Goal: Task Accomplishment & Management: Manage account settings

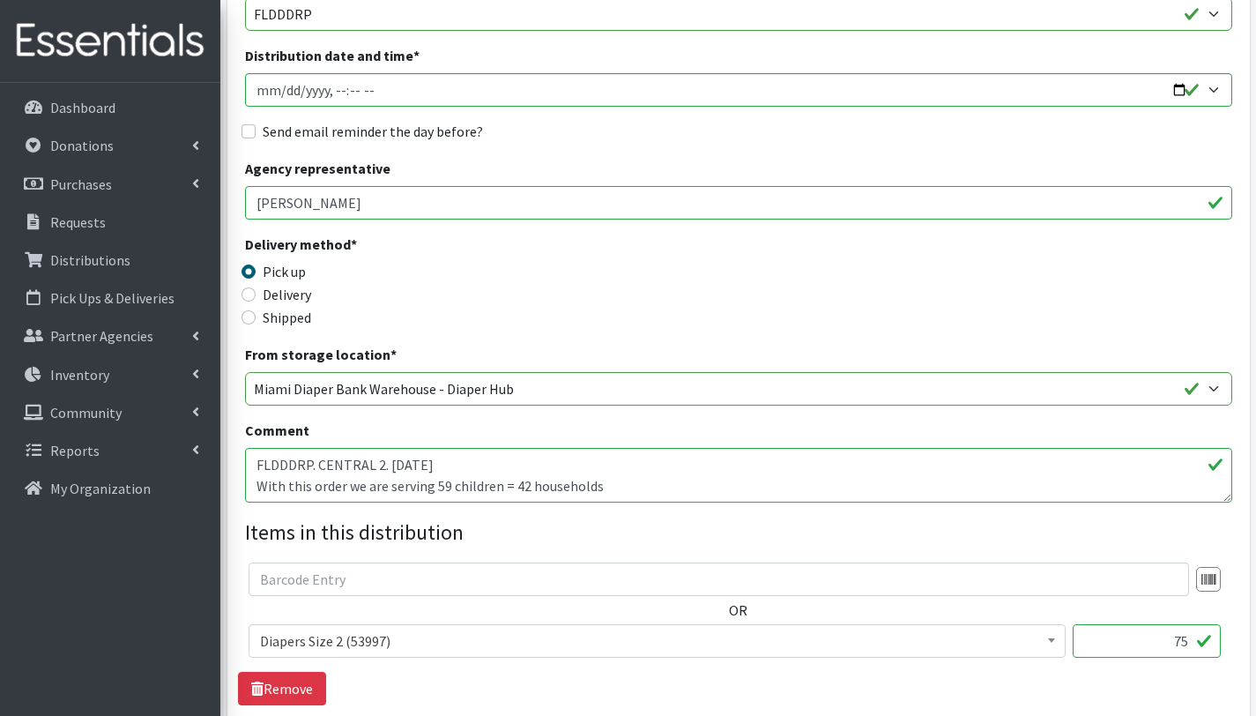
scroll to position [271, 0]
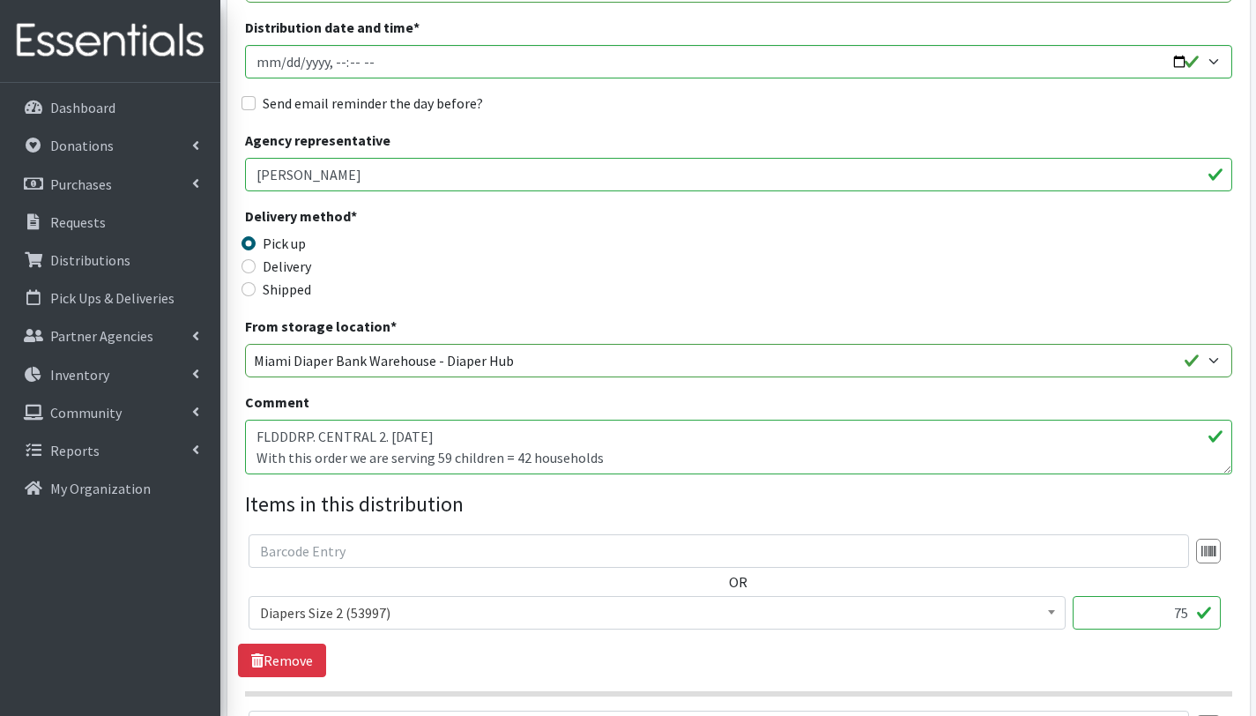
drag, startPoint x: 446, startPoint y: 457, endPoint x: 484, endPoint y: 513, distance: 67.2
click at [446, 457] on textarea "FLDDDRP. CENTRAL 2. 08/13/2025 With this order we are serving 59 children = 42 …" at bounding box center [738, 447] width 987 height 55
click at [268, 444] on textarea "FLDDDRP. CENTRAL 2. 08/13/2025 With this order we are serving 59 children = 42 …" at bounding box center [738, 447] width 987 height 55
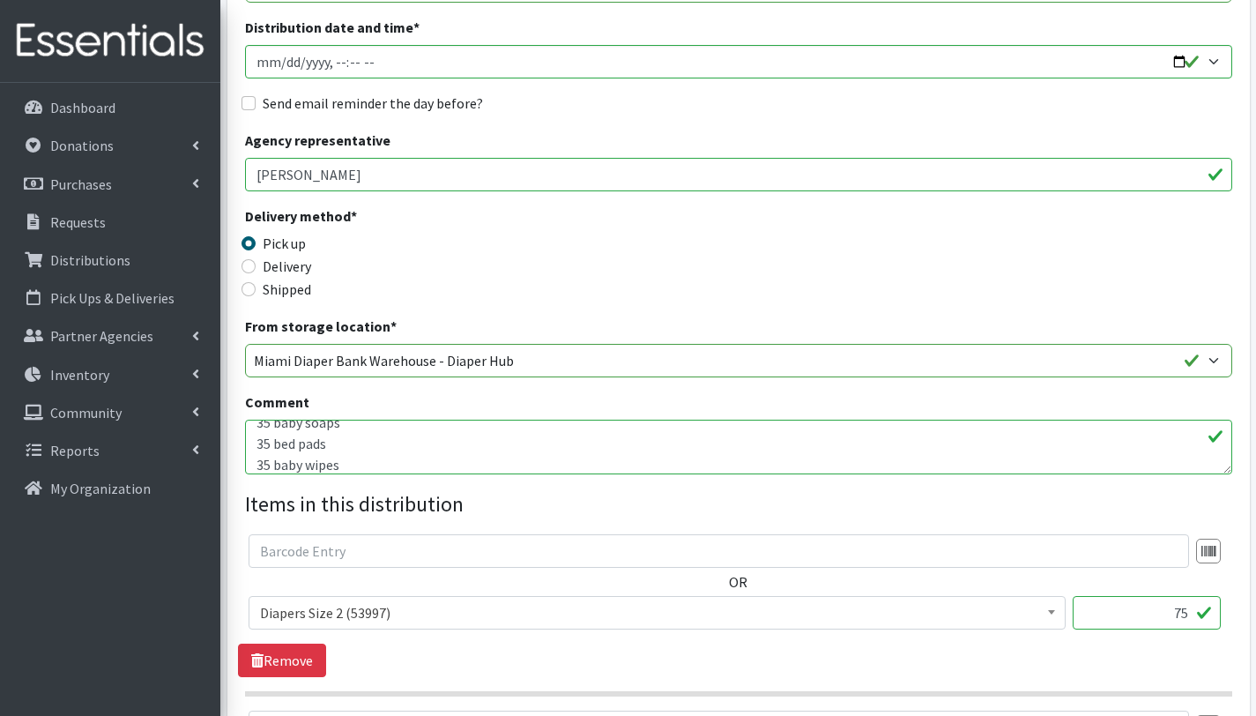
click at [327, 458] on textarea "FLDDDRP. CENTRAL 2. 08/13/2025 With this order we are serving 59 children = 42 …" at bounding box center [738, 447] width 987 height 55
click at [384, 440] on textarea "FLDDDRP. CENTRAL 2. 08/13/2025 With this order we are serving 59 children = 42 …" at bounding box center [738, 447] width 987 height 55
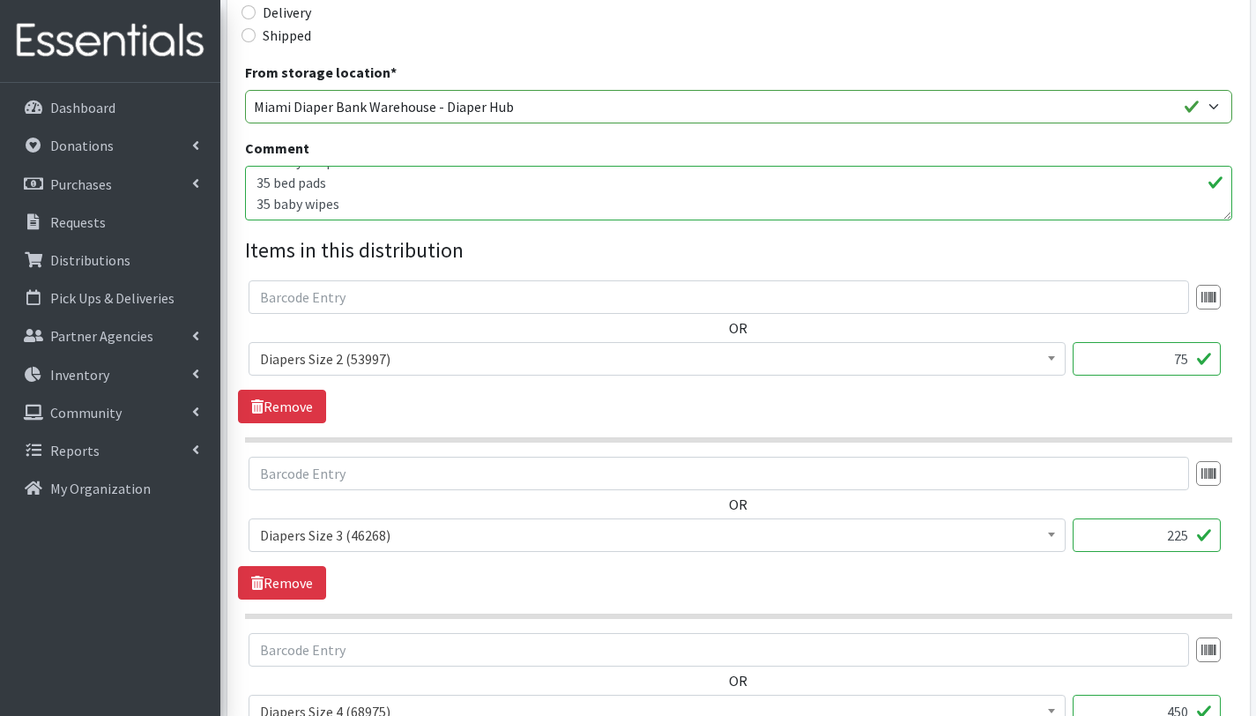
scroll to position [535, 0]
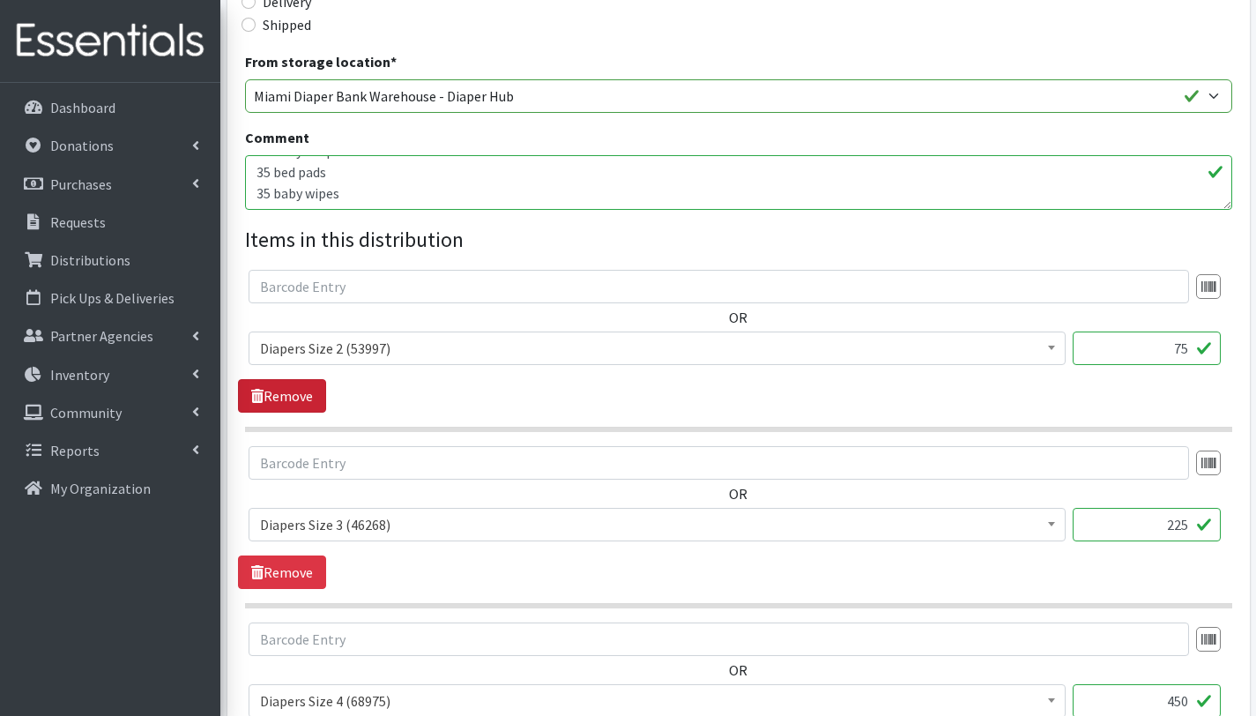
type textarea "FLDDDRP. CENTRAL 2. [DATE] With this order we are serving 35 children = 26 hous…"
click at [276, 399] on link "Remove" at bounding box center [282, 395] width 88 height 33
click at [1189, 528] on input "450" at bounding box center [1147, 524] width 148 height 33
type input "4"
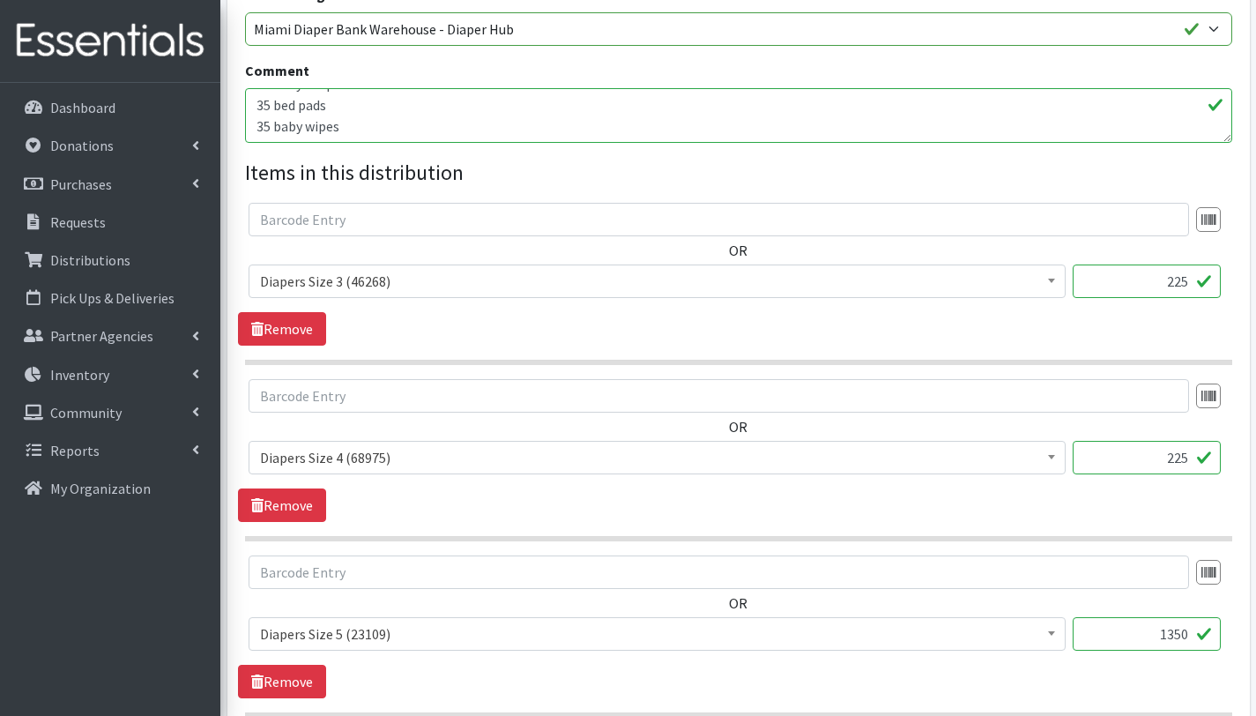
scroll to position [603, 0]
type input "225"
click at [1189, 635] on input "1350" at bounding box center [1147, 632] width 148 height 33
type input "1"
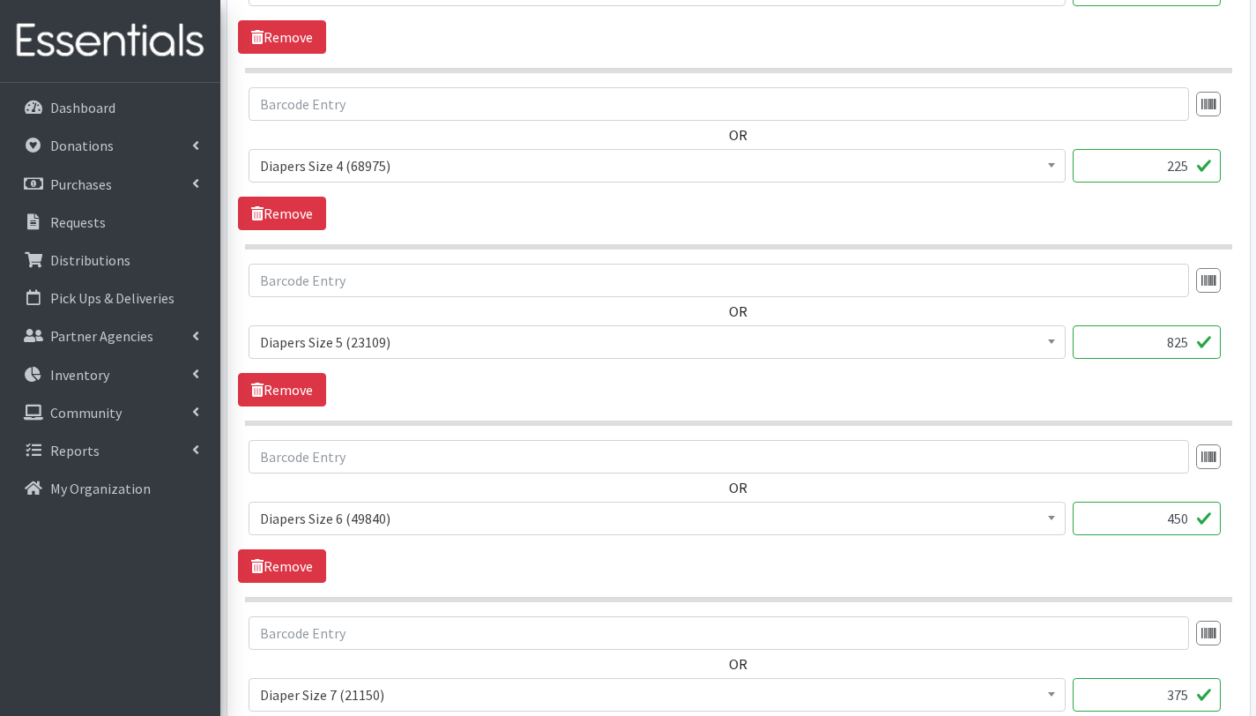
scroll to position [895, 0]
type input "825"
click at [1192, 508] on input "450" at bounding box center [1147, 517] width 148 height 33
click at [1185, 524] on input "450" at bounding box center [1147, 517] width 148 height 33
type input "4"
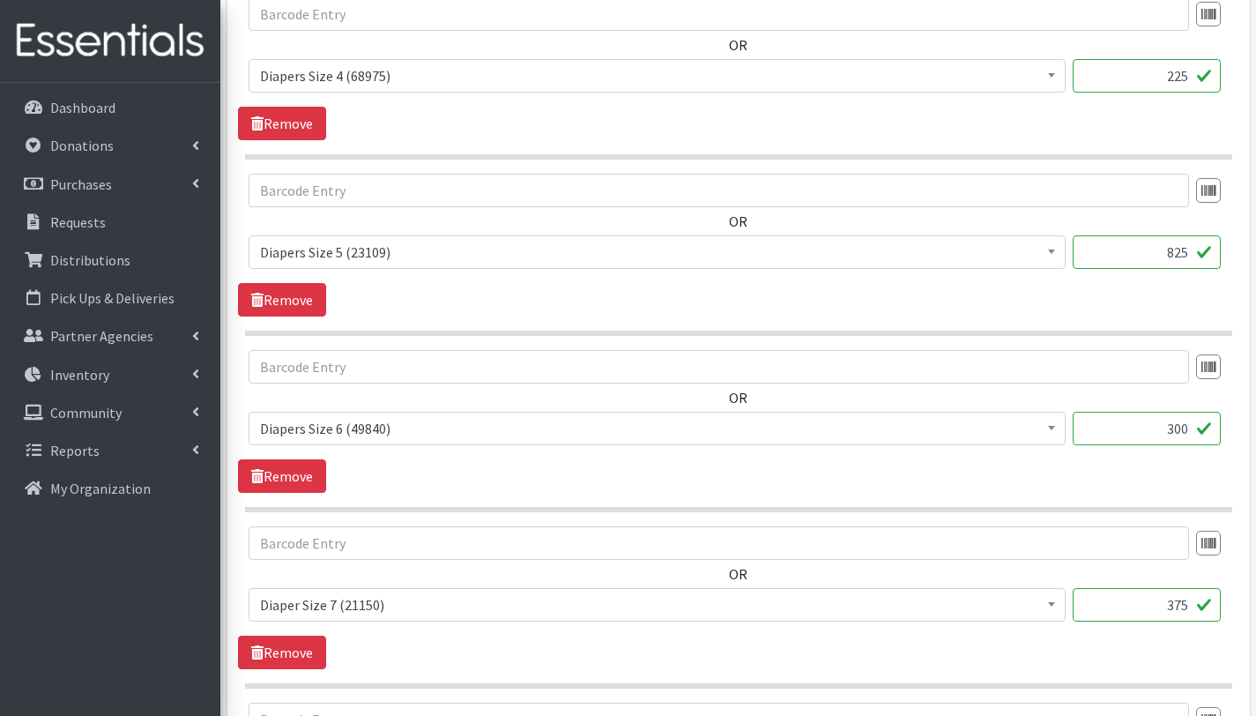
scroll to position [986, 0]
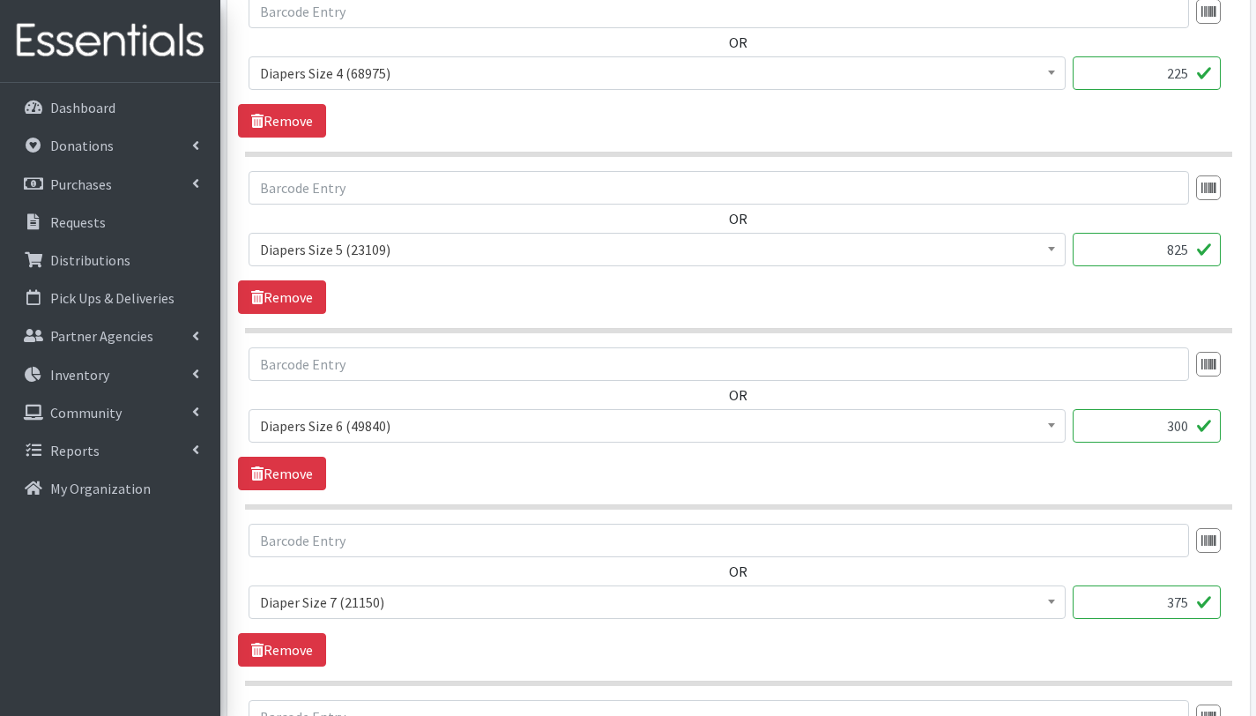
type input "300"
click at [1187, 602] on input "375" at bounding box center [1147, 601] width 148 height 33
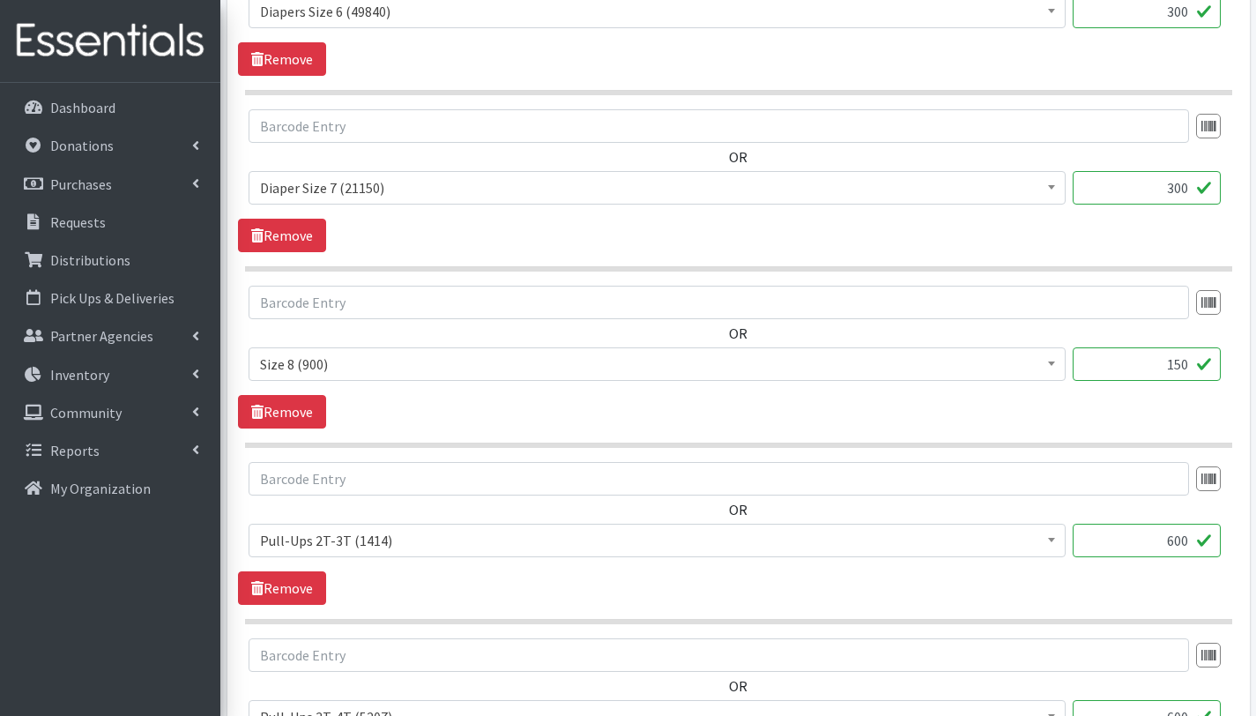
scroll to position [1401, 0]
type input "300"
click at [284, 413] on link "Remove" at bounding box center [282, 410] width 88 height 33
click at [1180, 366] on input "600" at bounding box center [1147, 362] width 148 height 33
type input "450"
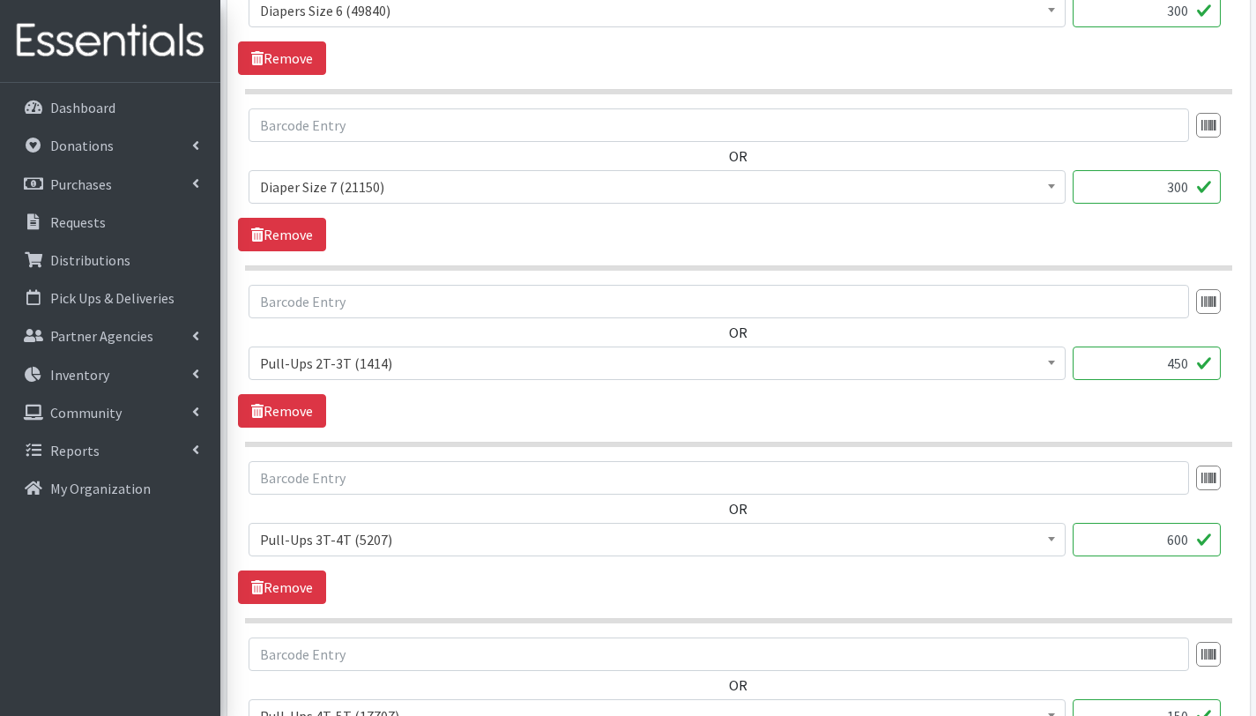
click at [1182, 539] on input "600" at bounding box center [1147, 539] width 148 height 33
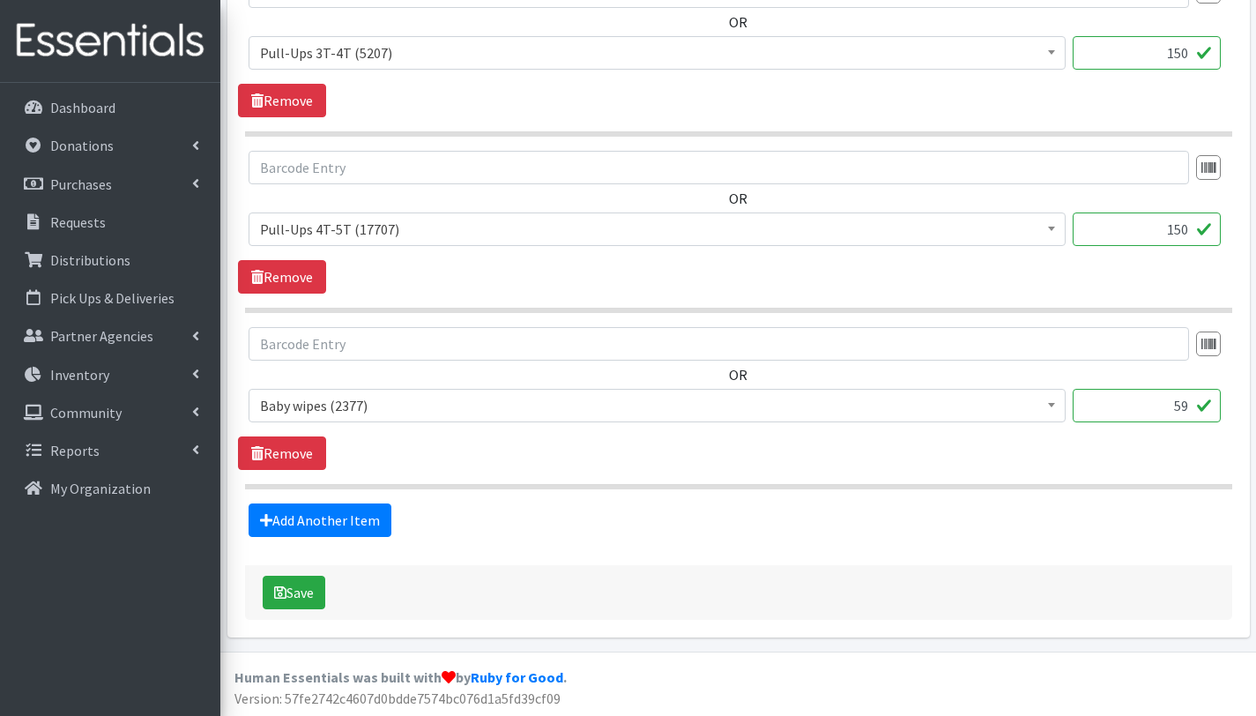
scroll to position [1889, 0]
type input "150"
click at [1187, 403] on input "59" at bounding box center [1147, 404] width 148 height 33
type input "5"
type input "35"
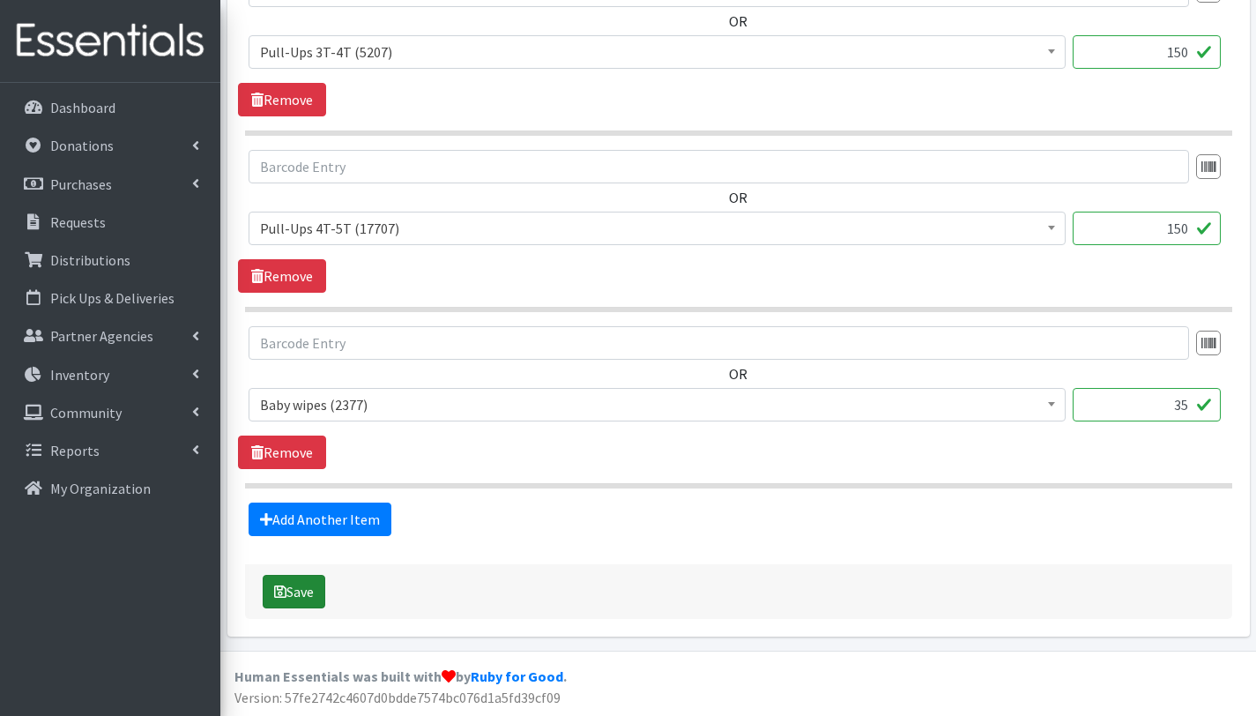
click at [316, 599] on button "Save" at bounding box center [294, 591] width 63 height 33
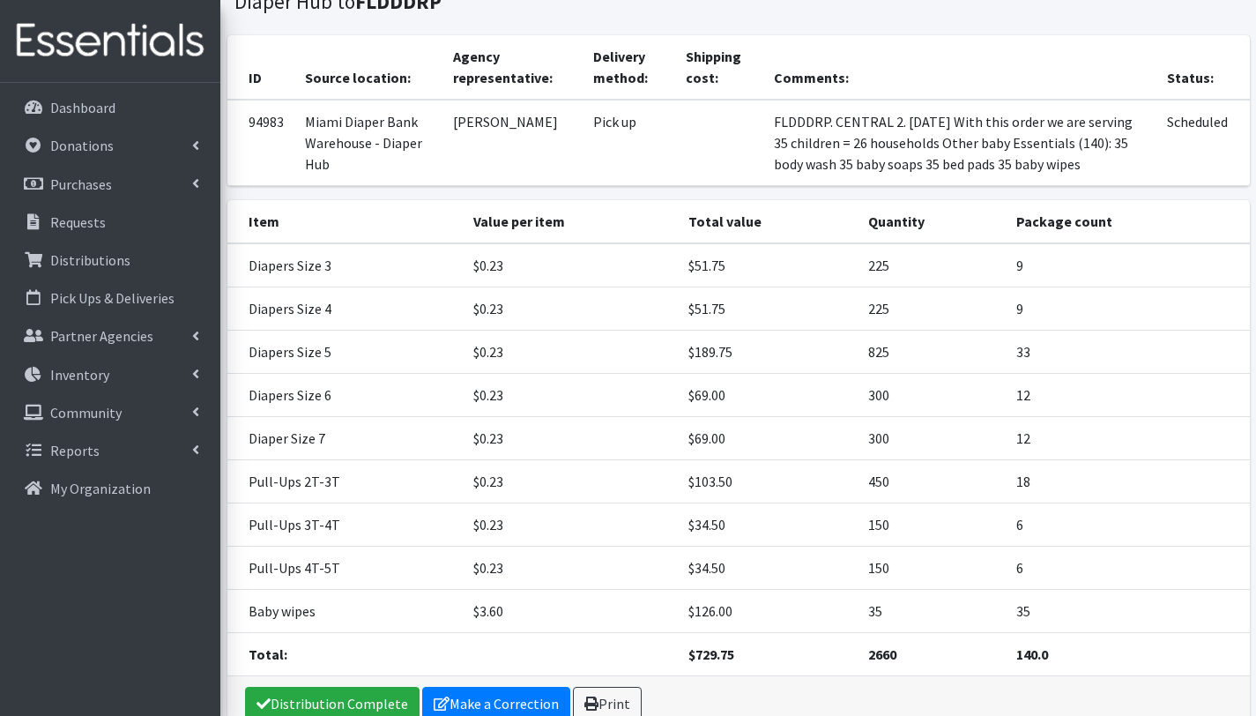
scroll to position [321, 0]
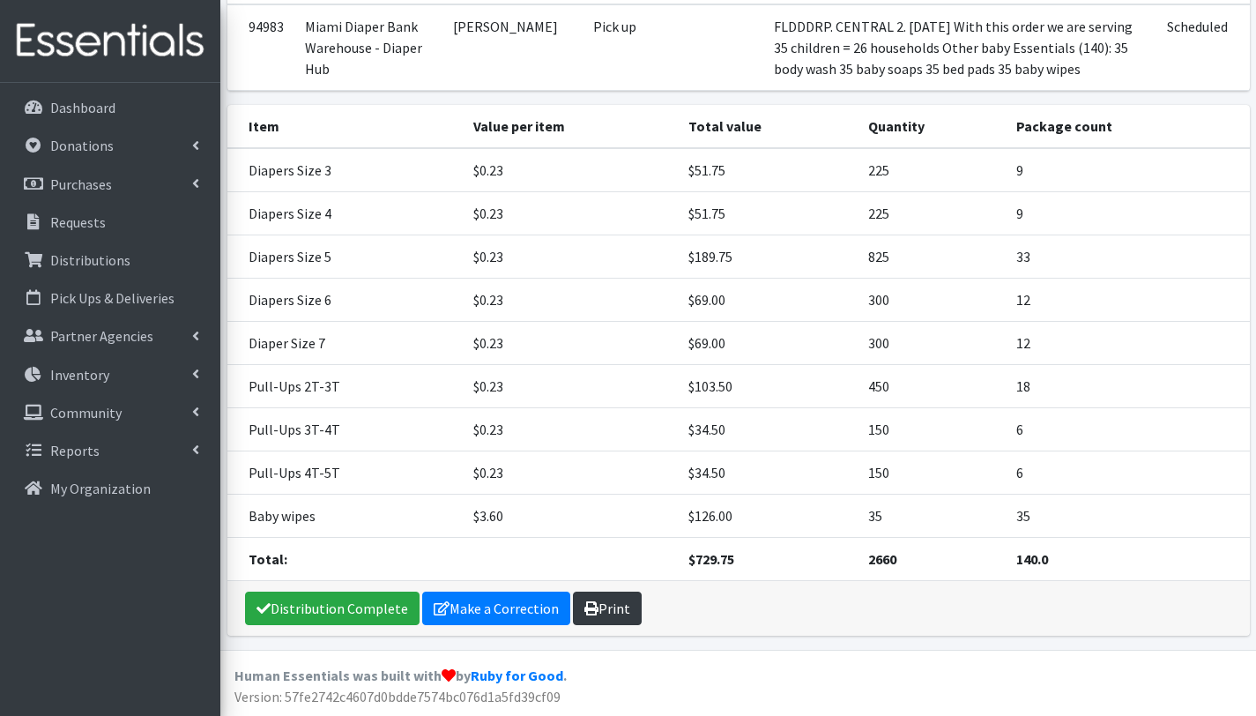
click at [592, 603] on icon at bounding box center [591, 608] width 14 height 14
click at [381, 606] on link "Distribution Complete" at bounding box center [332, 607] width 175 height 33
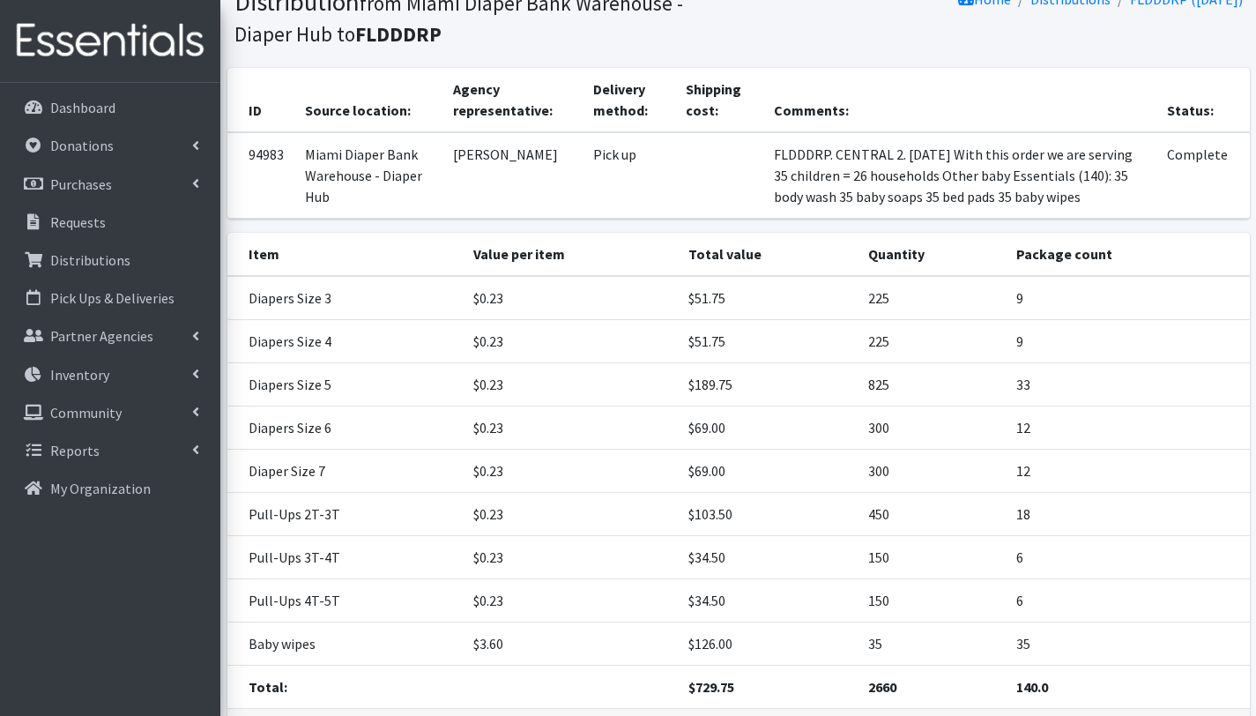
scroll to position [0, 0]
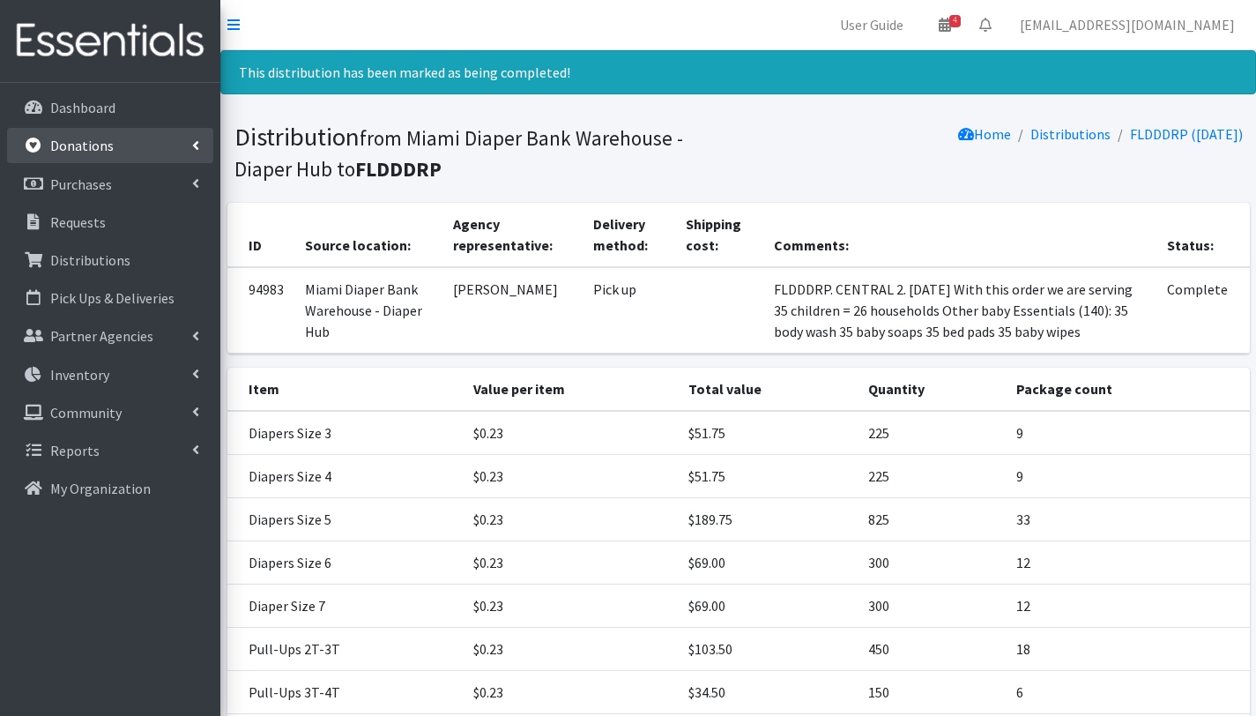
click at [100, 152] on p "Donations" at bounding box center [81, 146] width 63 height 18
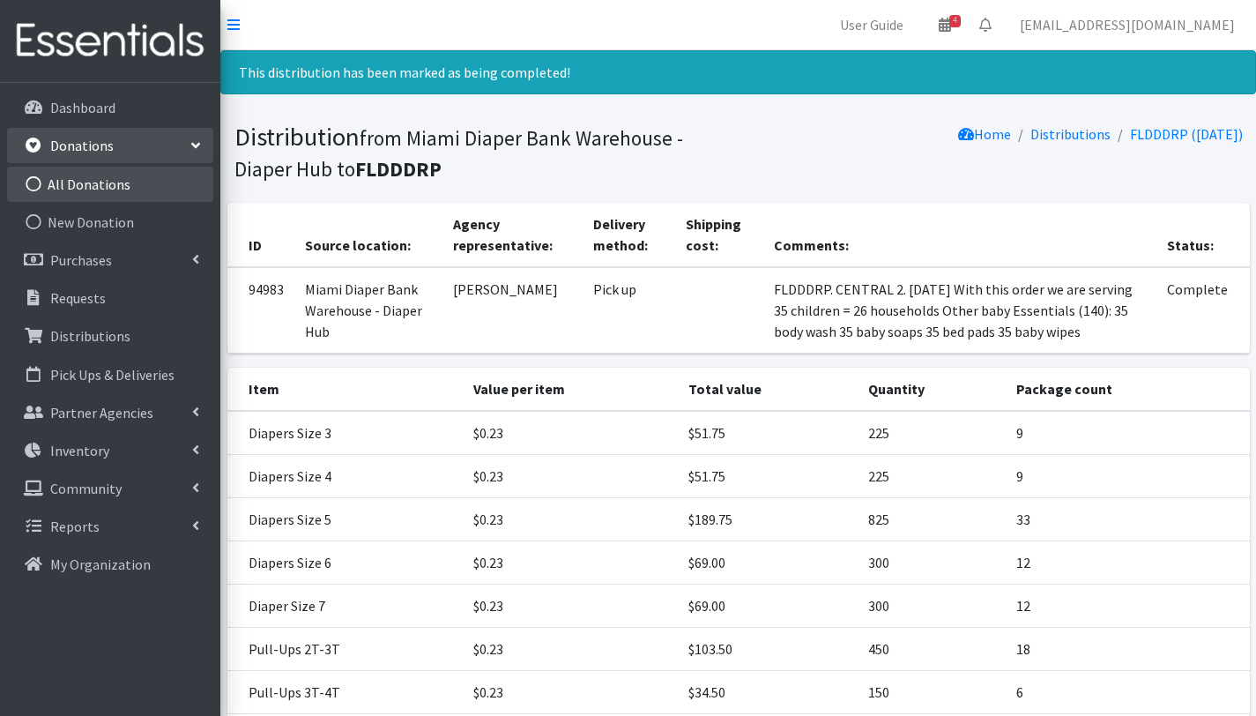
click at [100, 182] on link "All Donations" at bounding box center [110, 184] width 206 height 35
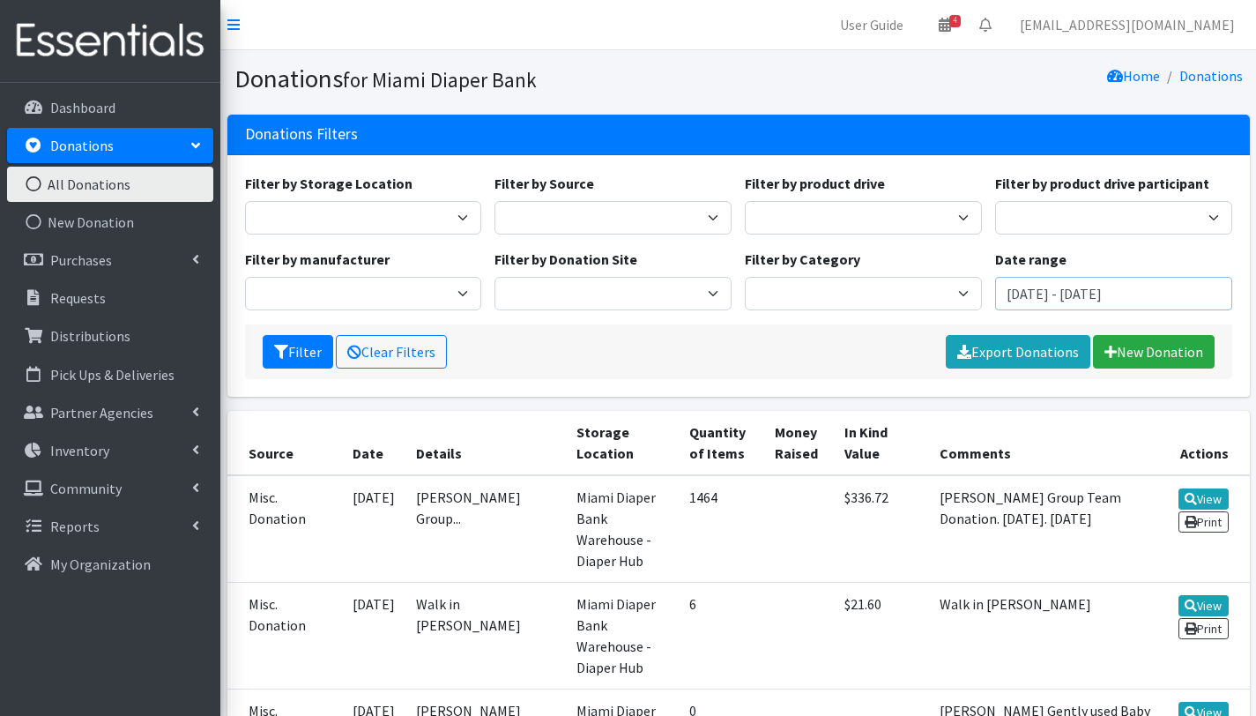
click at [1064, 294] on input "June 15, 2025 - September 15, 2025" at bounding box center [1113, 293] width 237 height 33
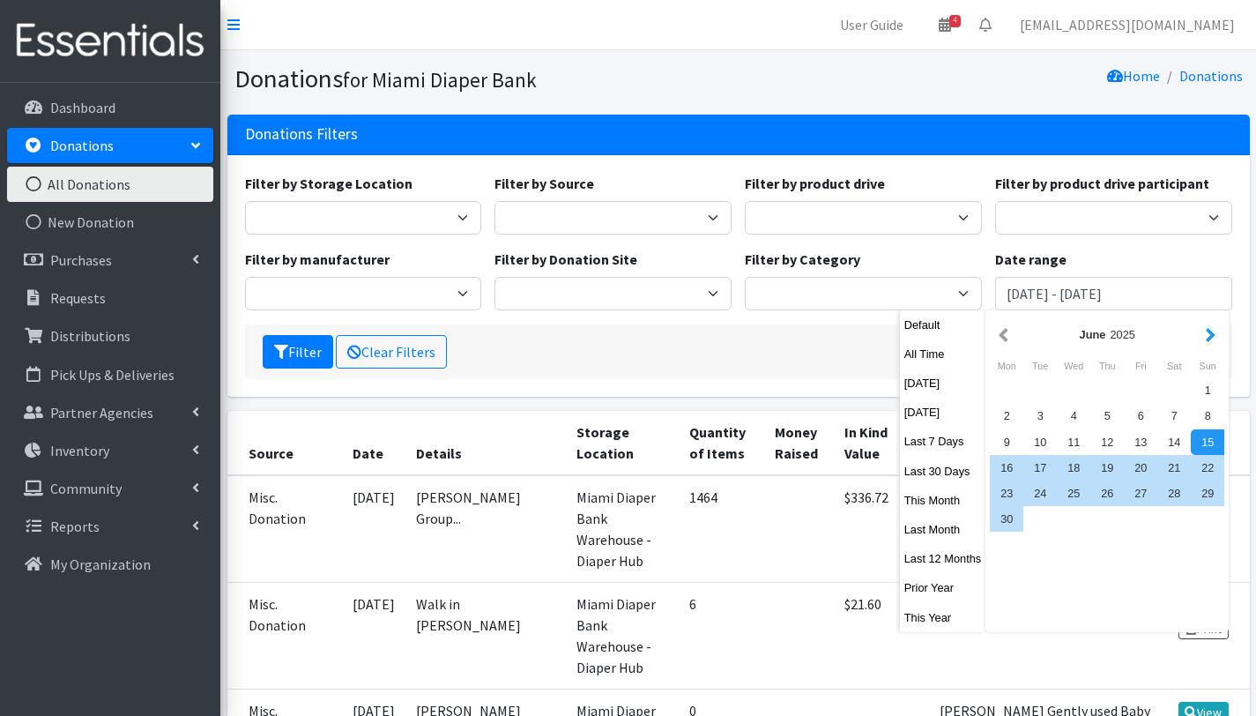
click at [1210, 331] on button "button" at bounding box center [1210, 334] width 19 height 22
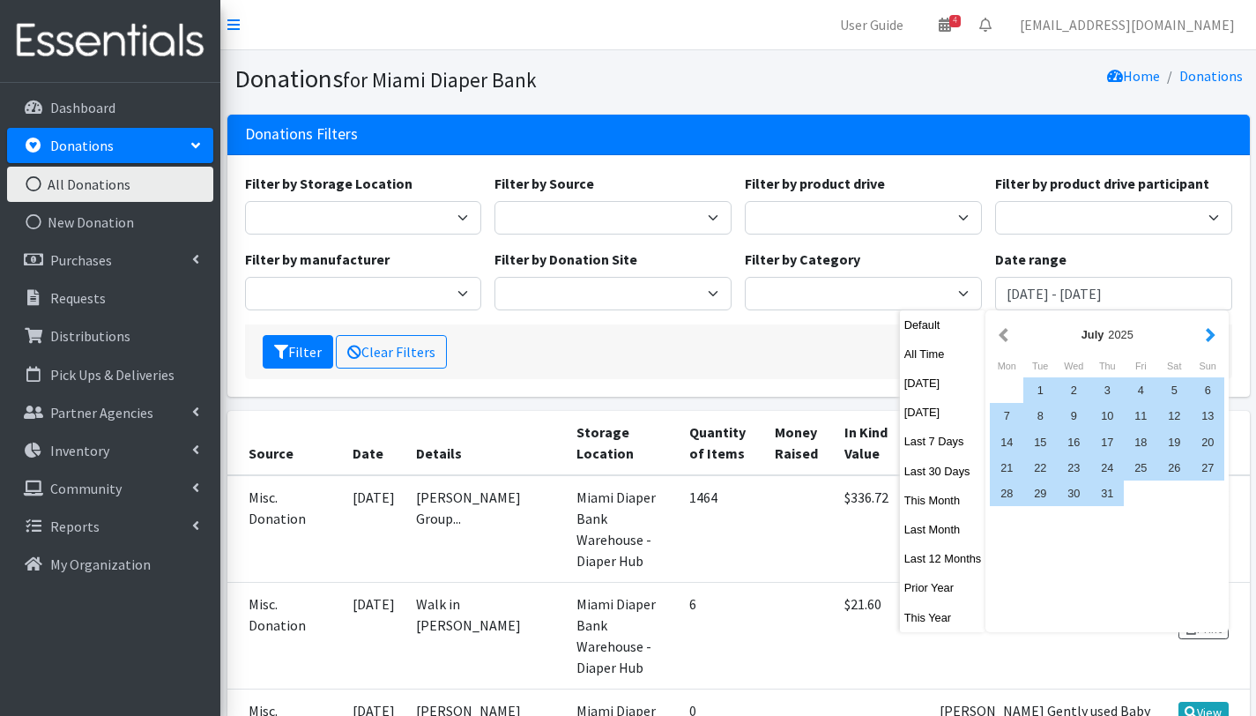
click at [1204, 331] on button "button" at bounding box center [1210, 334] width 19 height 22
click at [1140, 390] on div "1" at bounding box center [1140, 390] width 33 height 26
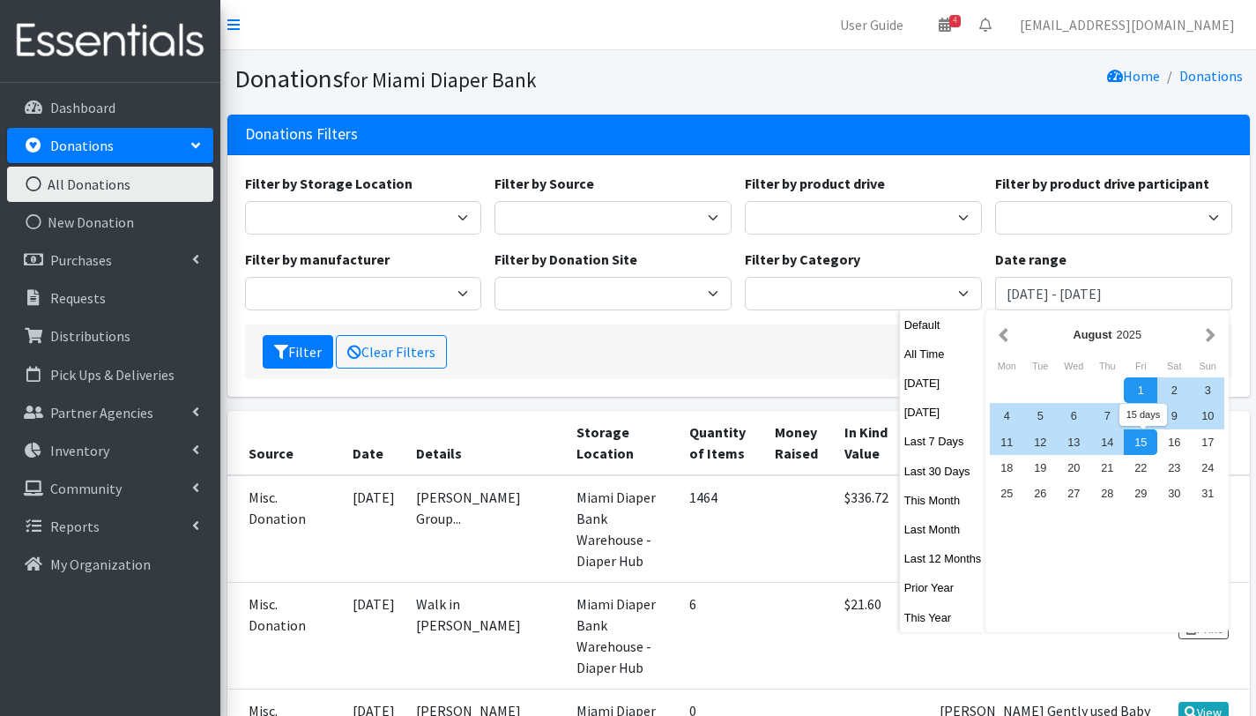
click at [1141, 448] on div "15" at bounding box center [1140, 442] width 33 height 26
type input "August 1, 2025 - August 15, 2025"
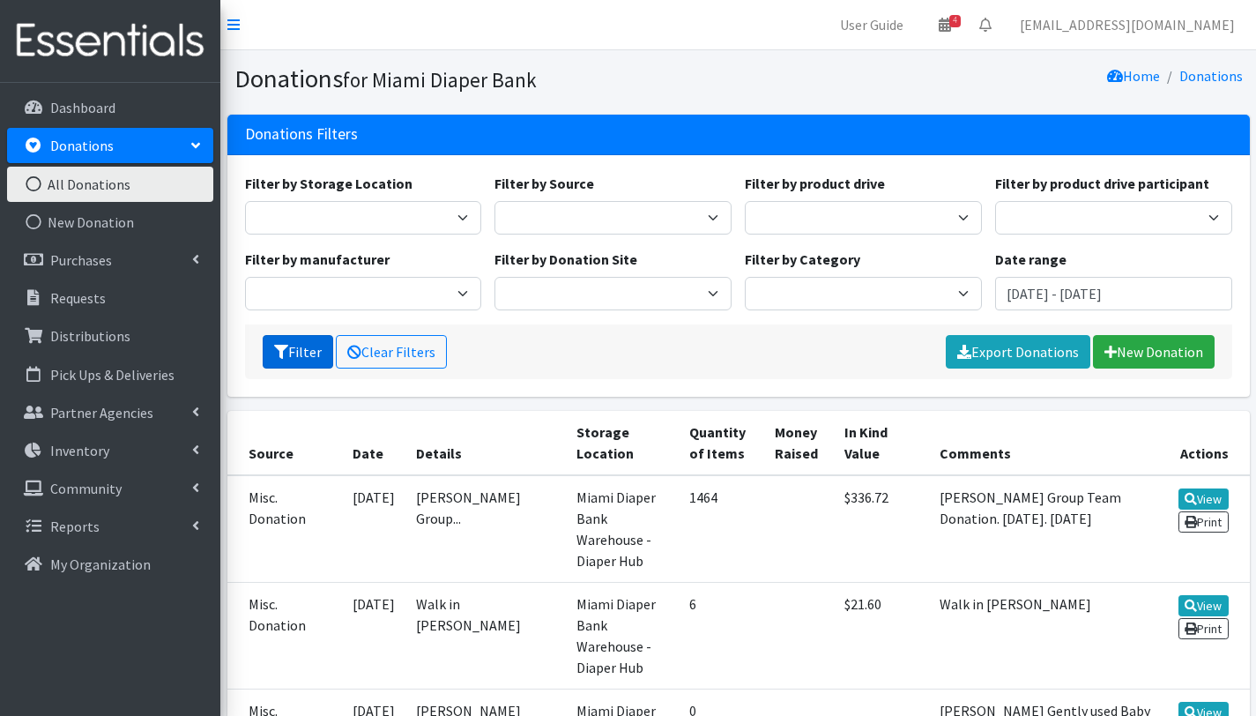
click at [298, 358] on button "Filter" at bounding box center [298, 351] width 71 height 33
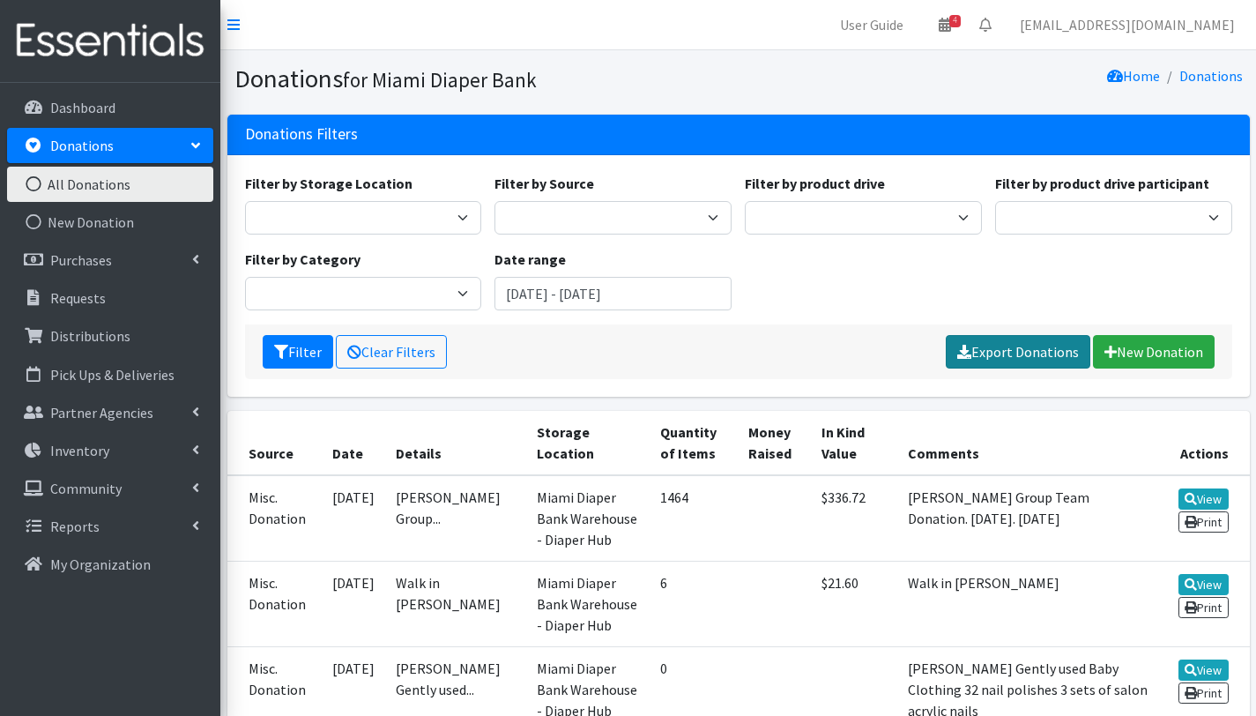
click at [1023, 358] on link "Export Donations" at bounding box center [1018, 351] width 145 height 33
